Goal: Task Accomplishment & Management: Use online tool/utility

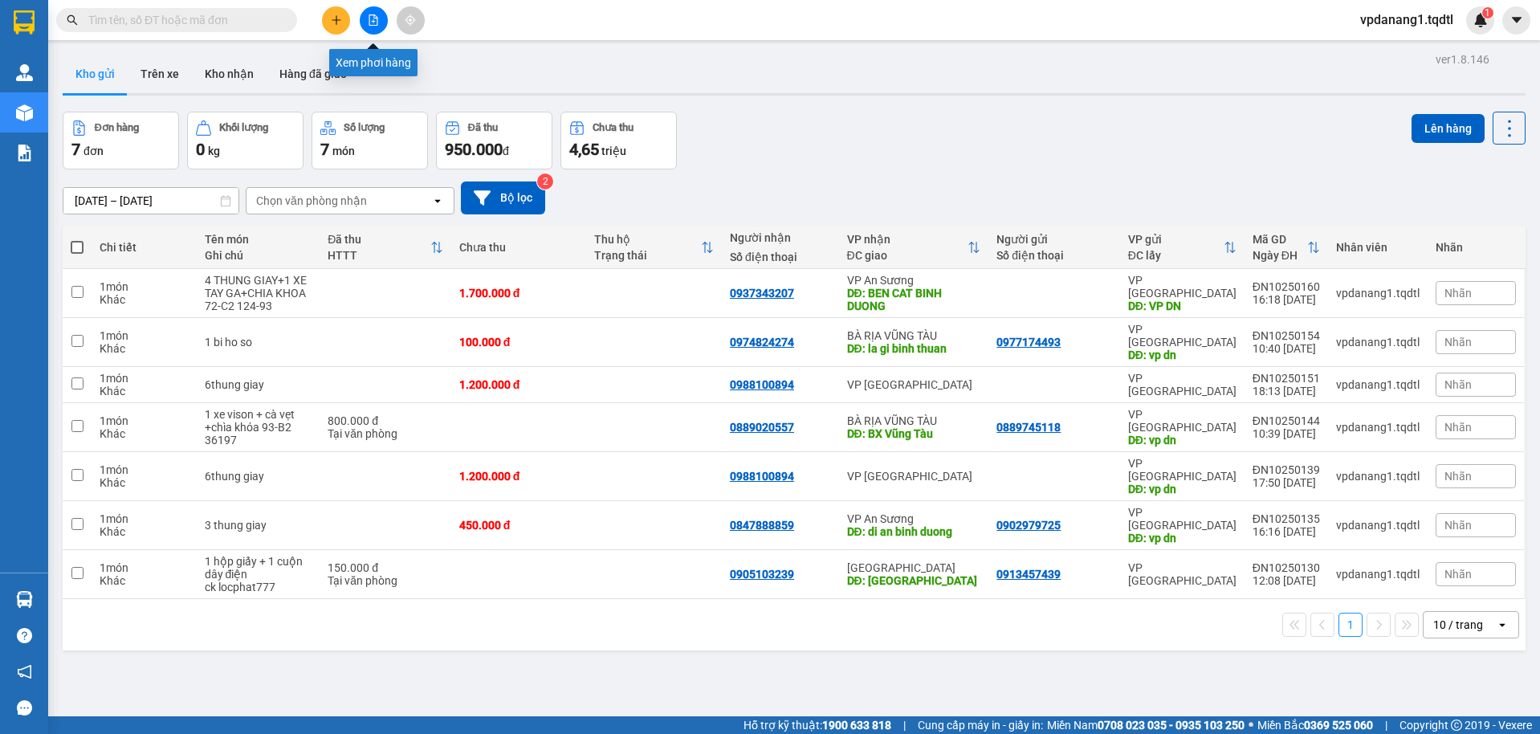
click at [375, 17] on icon "file-add" at bounding box center [373, 19] width 11 height 11
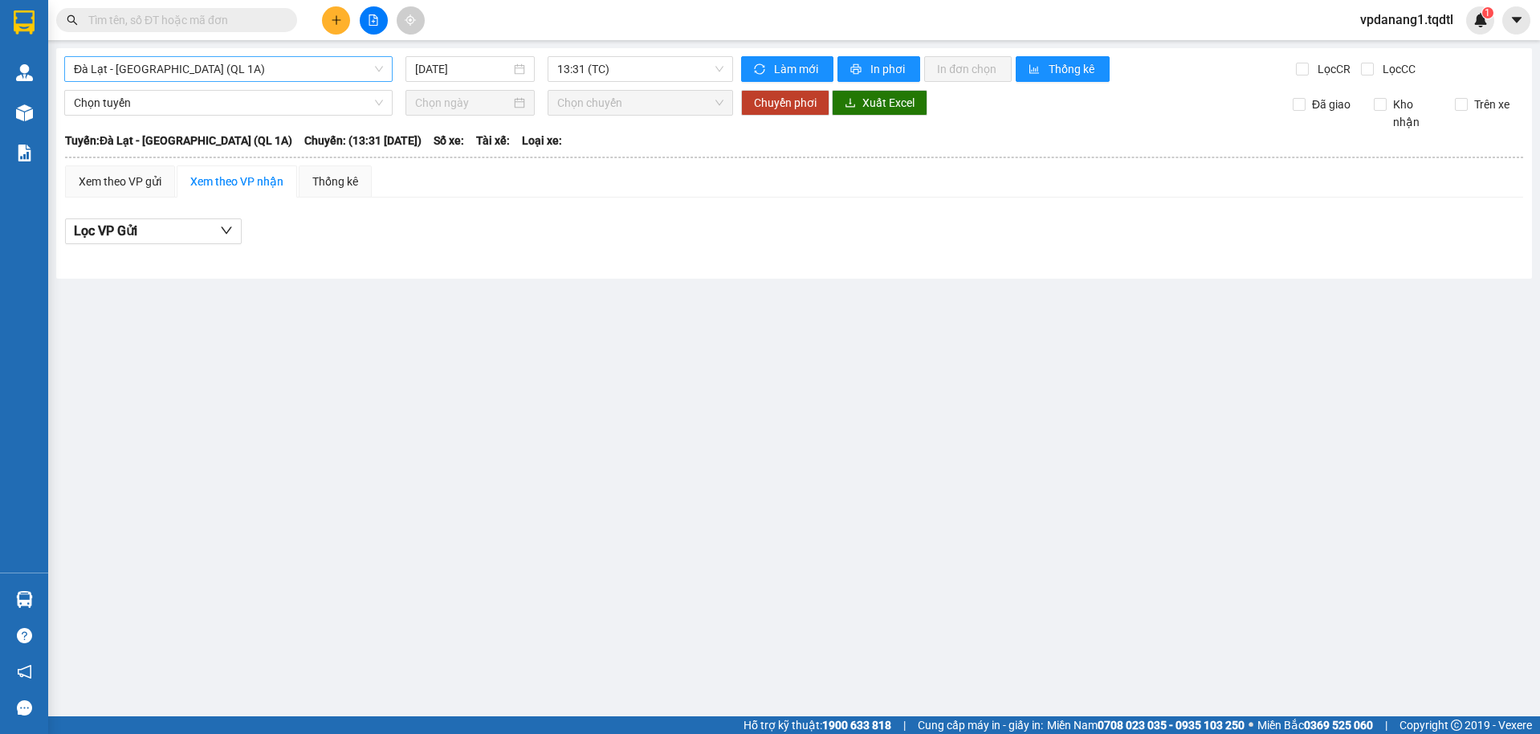
click at [240, 66] on span "Đà Lạt - [GEOGRAPHIC_DATA] (QL 1A)" at bounding box center [228, 69] width 309 height 24
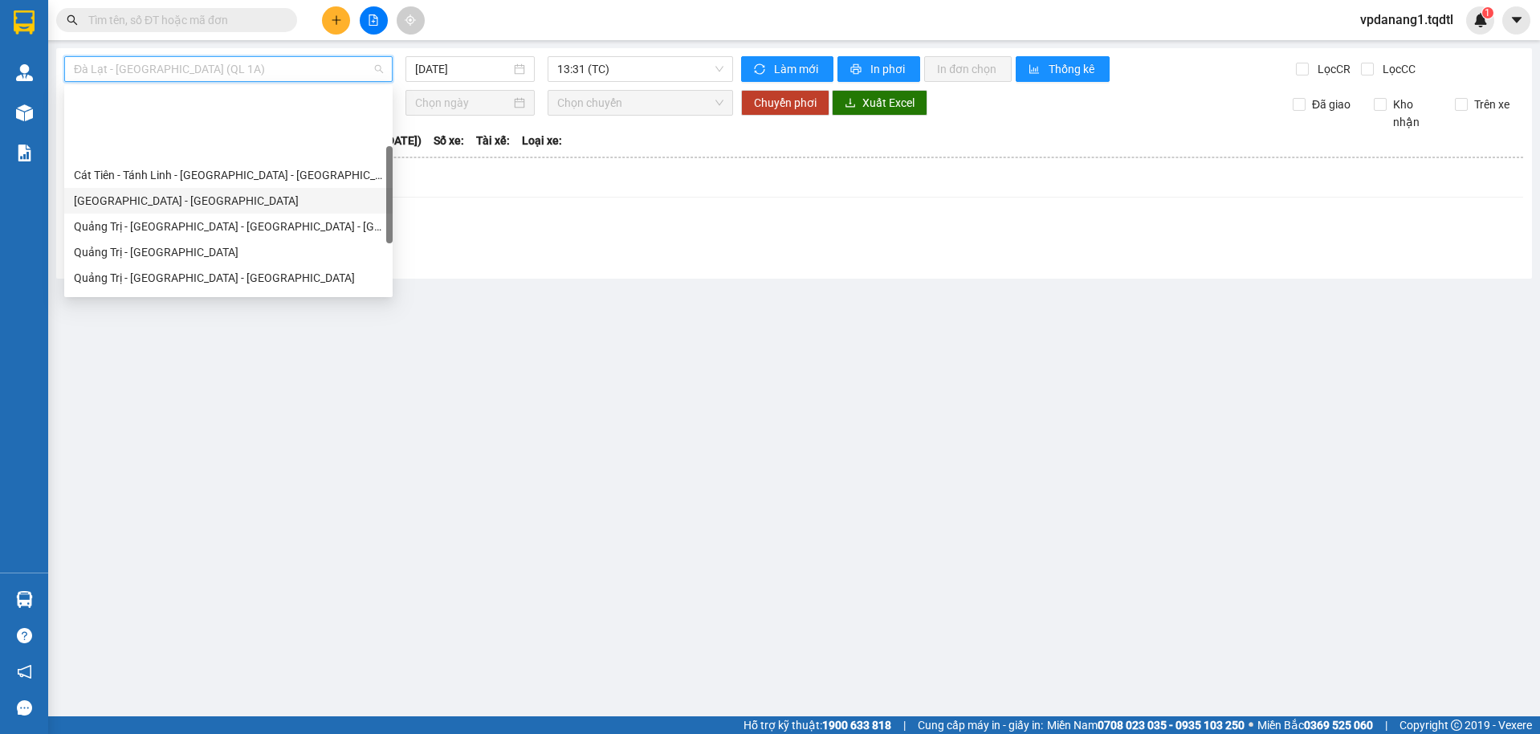
scroll to position [161, 0]
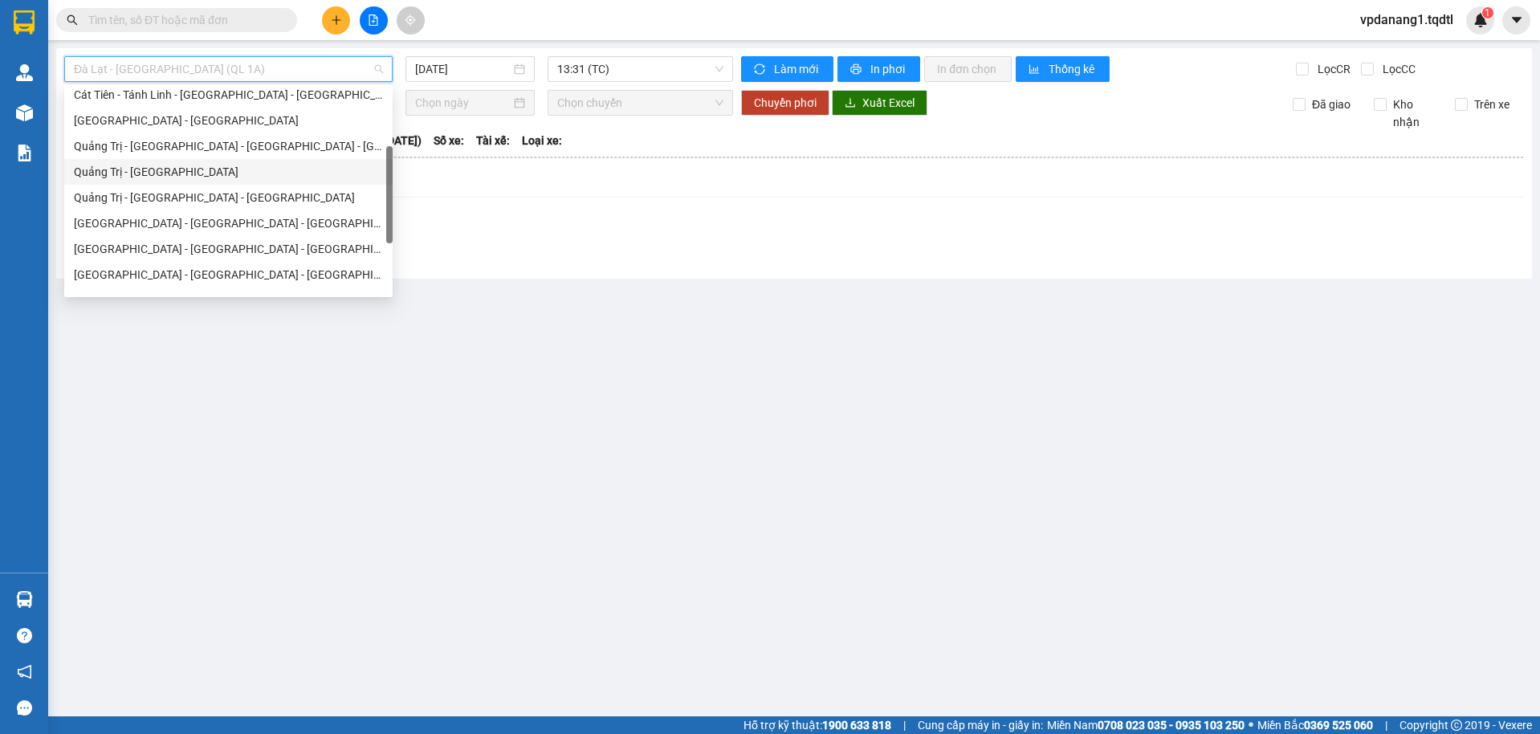
click at [153, 172] on div "Quảng Trị - [GEOGRAPHIC_DATA]" at bounding box center [228, 172] width 309 height 18
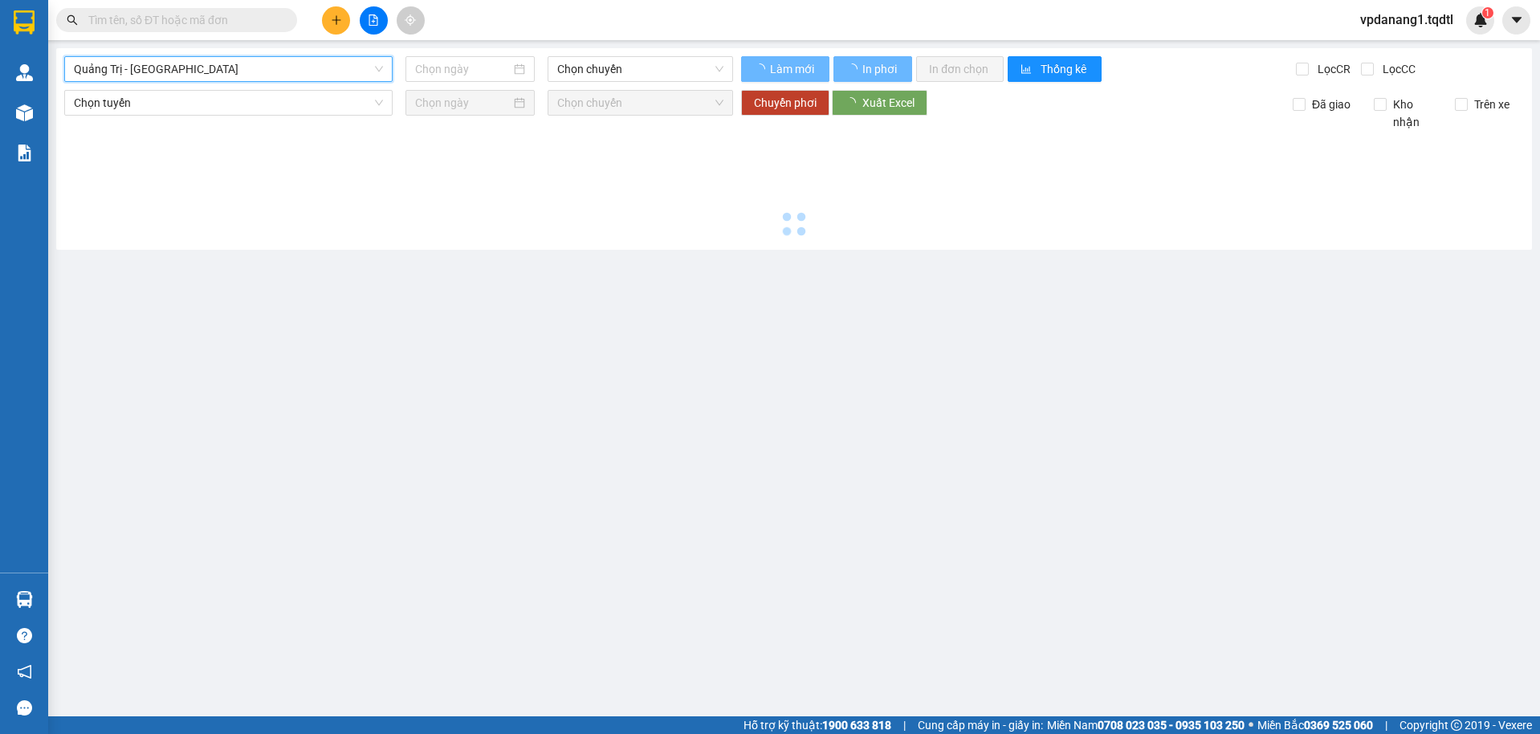
type input "[DATE]"
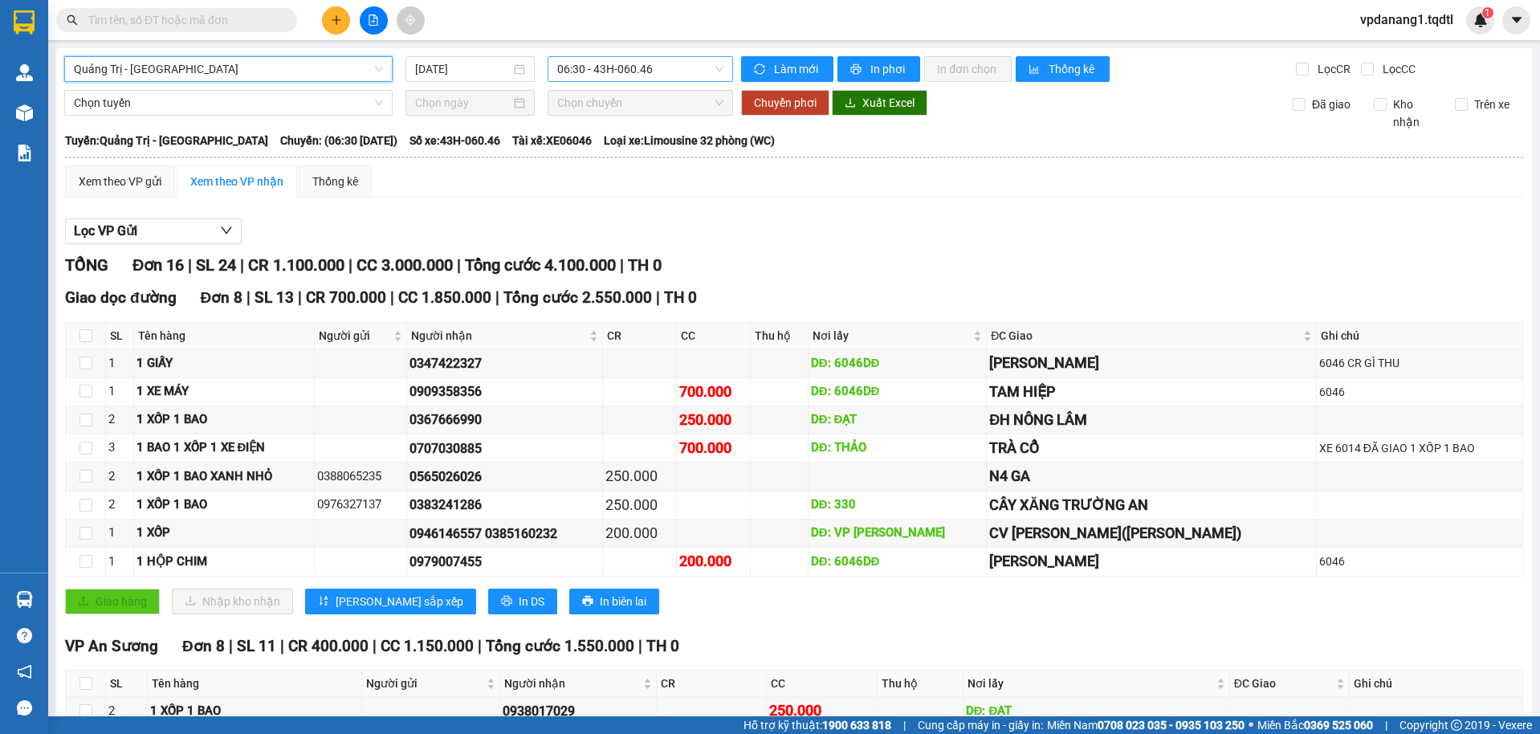
click at [661, 71] on span "06:30 - 43H-060.46" at bounding box center [640, 69] width 167 height 24
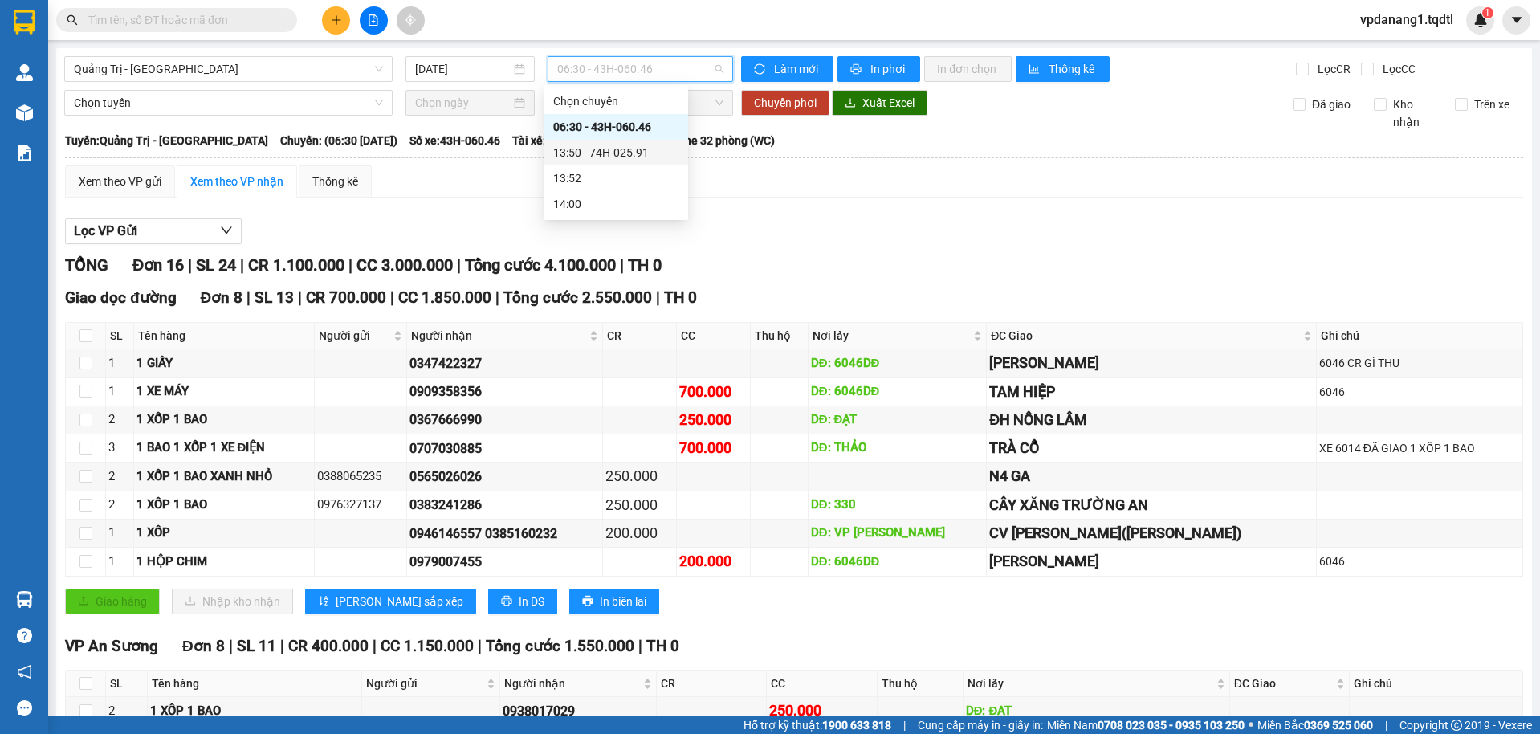
click at [652, 148] on div "13:50 - 74H-025.91" at bounding box center [615, 153] width 125 height 18
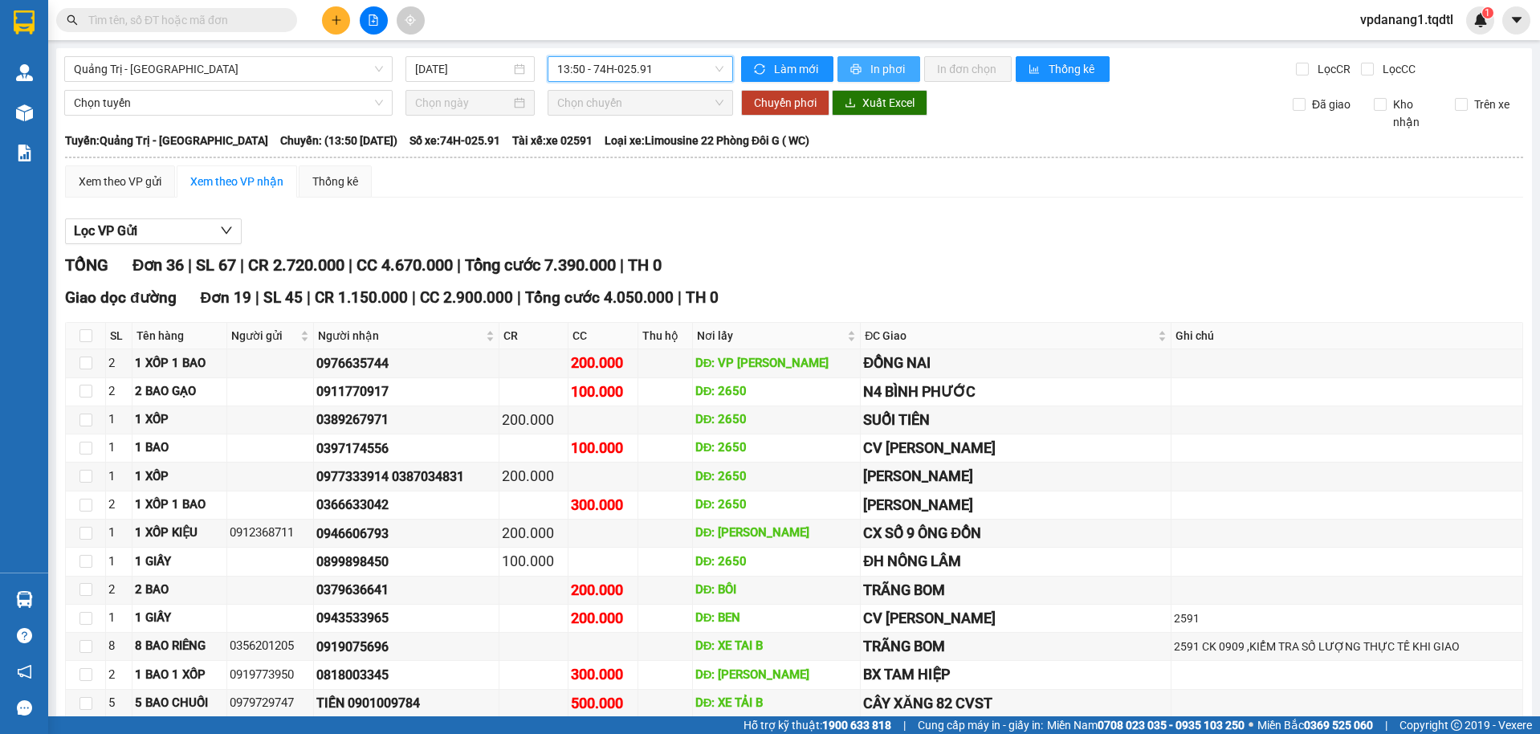
click at [870, 63] on span "In phơi" at bounding box center [888, 69] width 37 height 18
